Goal: Find specific page/section: Find specific page/section

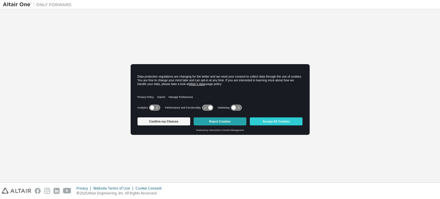
click at [220, 119] on button "Reject Cookies" at bounding box center [220, 122] width 53 height 8
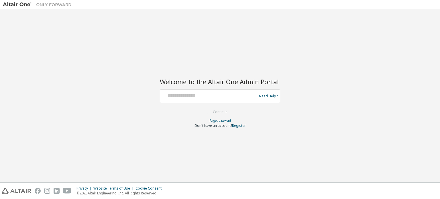
click at [183, 89] on div "Need Help?" at bounding box center [220, 96] width 120 height 14
click at [182, 95] on input "text" at bounding box center [210, 95] width 94 height 8
type input "**********"
click at [212, 110] on button "Continue" at bounding box center [220, 112] width 27 height 9
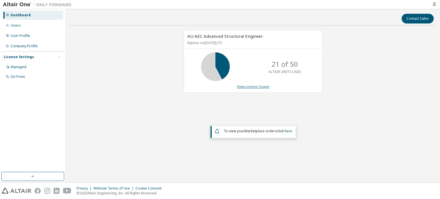
click at [255, 86] on link "View License Usage" at bounding box center [253, 86] width 32 height 5
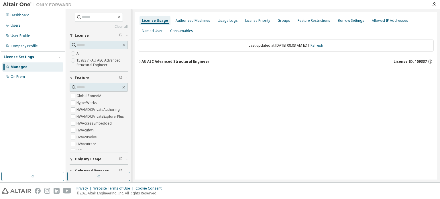
click at [148, 58] on button "AU AEC Advanced Structural Engineer License ID: 159337" at bounding box center [286, 61] width 296 height 13
